Goal: Find specific page/section: Find specific page/section

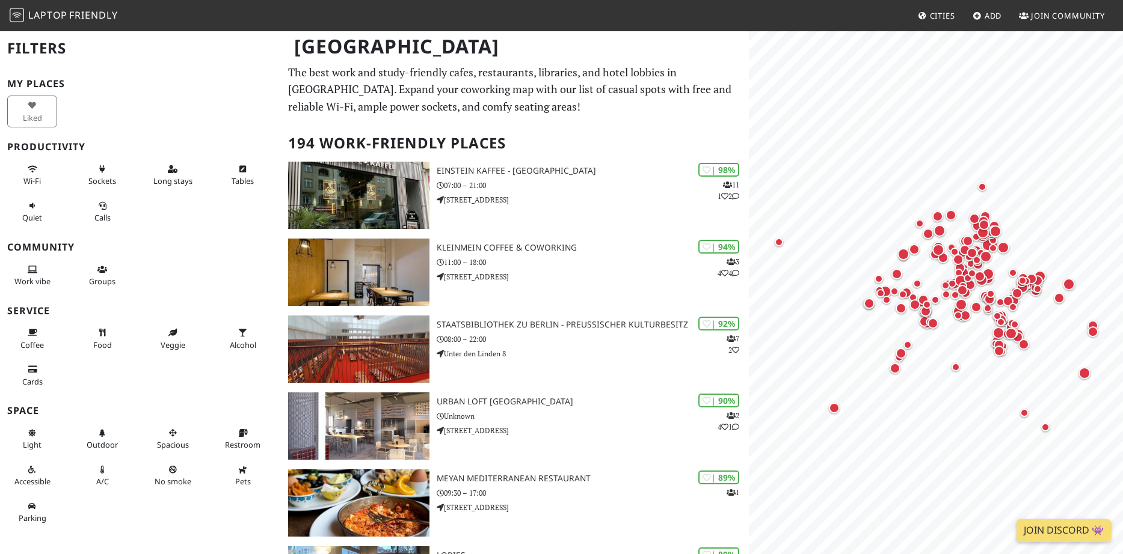
click at [279, 169] on div "Tables" at bounding box center [245, 175] width 70 height 37
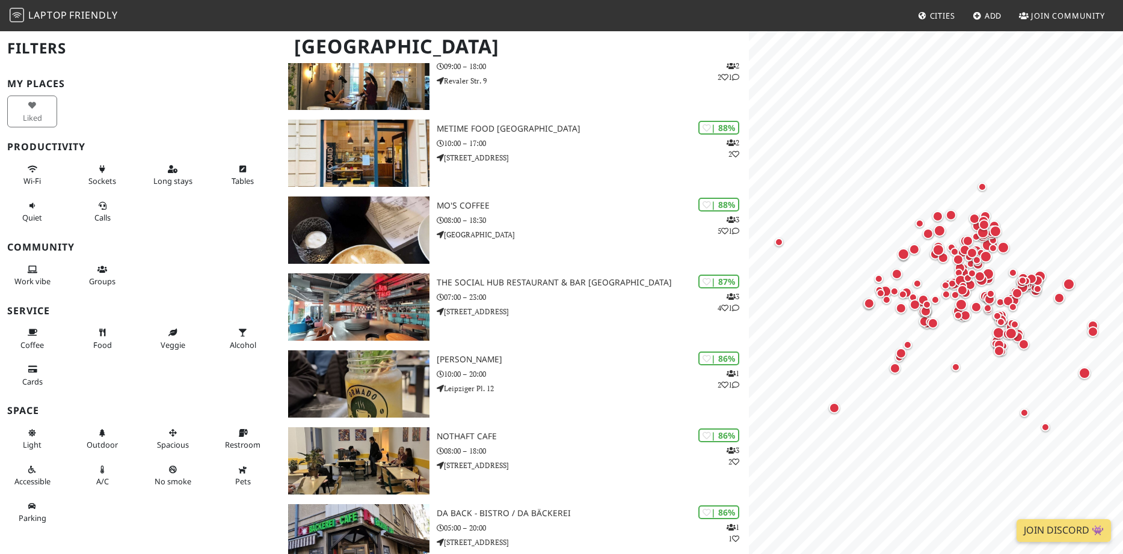
scroll to position [622, 0]
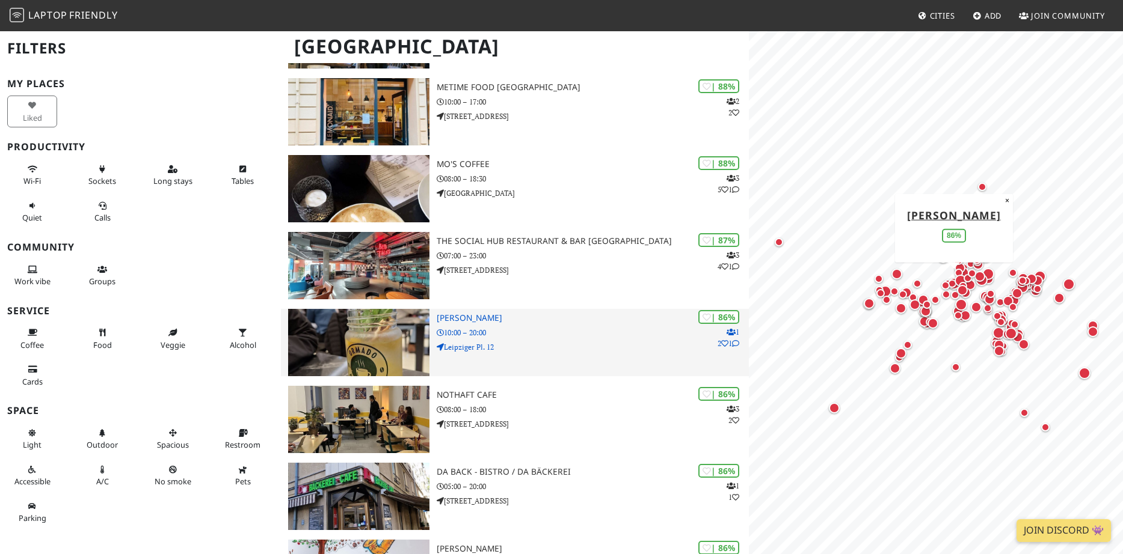
click at [480, 321] on h3 "Ormado Kaffeehaus" at bounding box center [593, 318] width 312 height 10
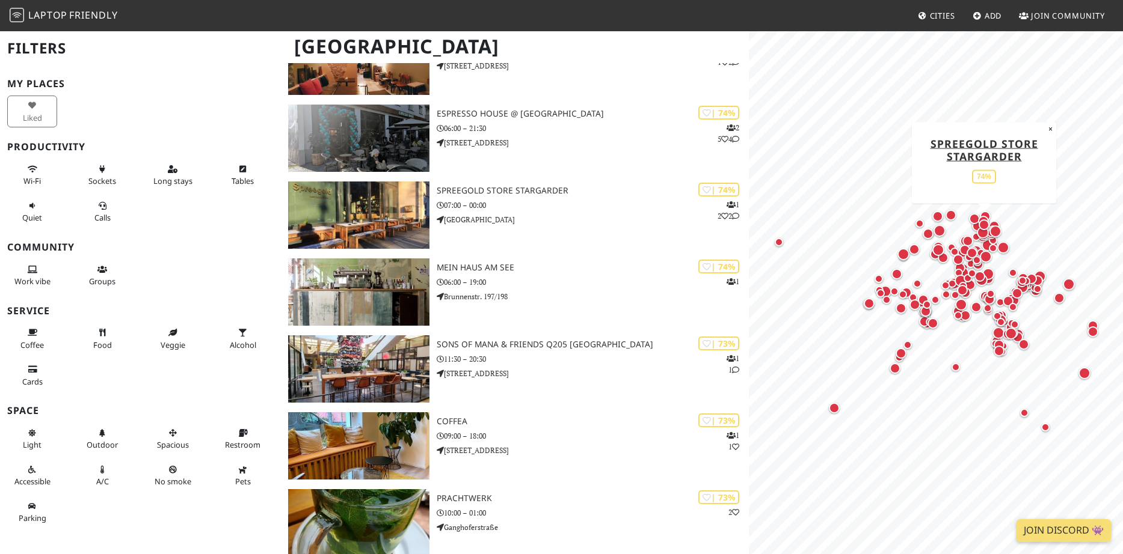
scroll to position [3486, 0]
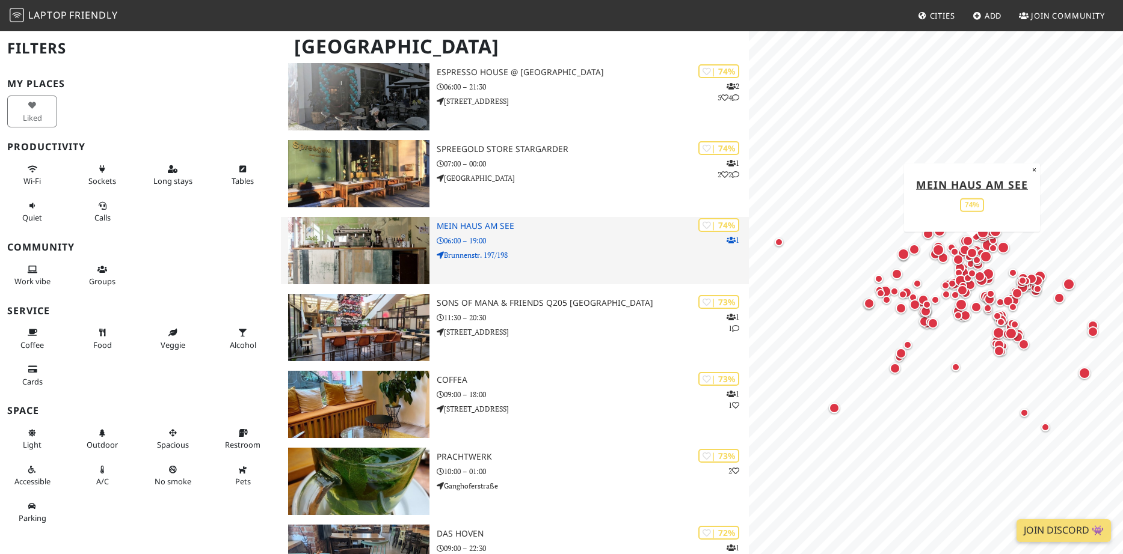
click at [485, 229] on h3 "Mein Haus am See" at bounding box center [593, 226] width 312 height 10
